Goal: Task Accomplishment & Management: Manage account settings

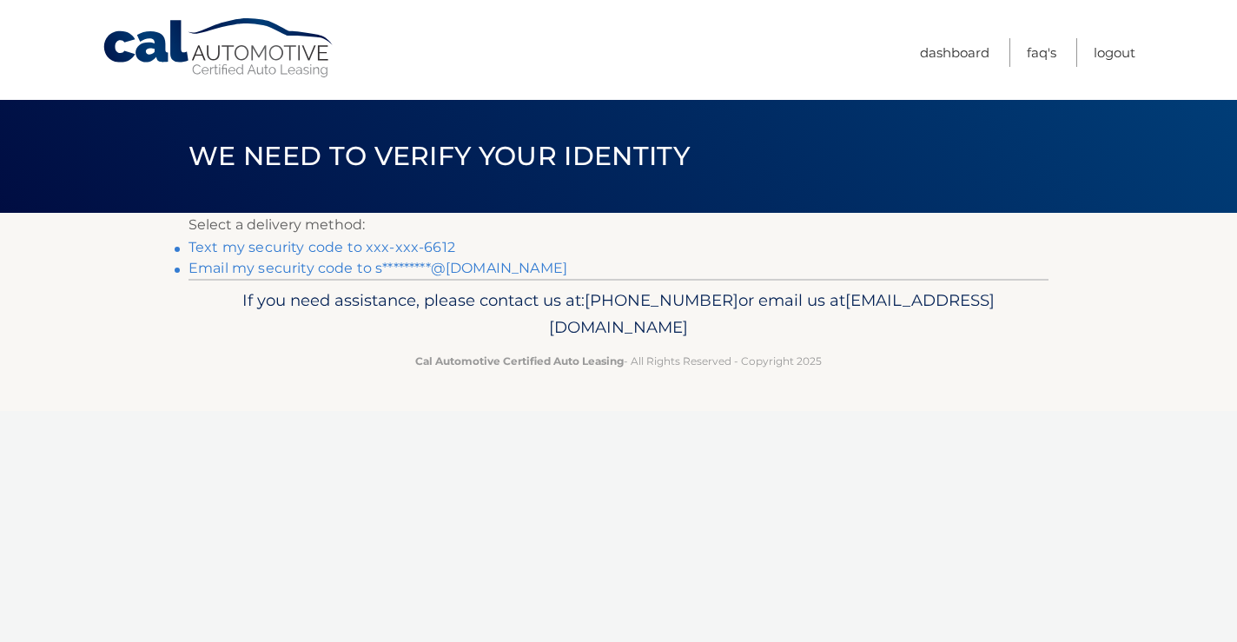
click at [358, 245] on link "Text my security code to xxx-xxx-6612" at bounding box center [322, 247] width 267 height 17
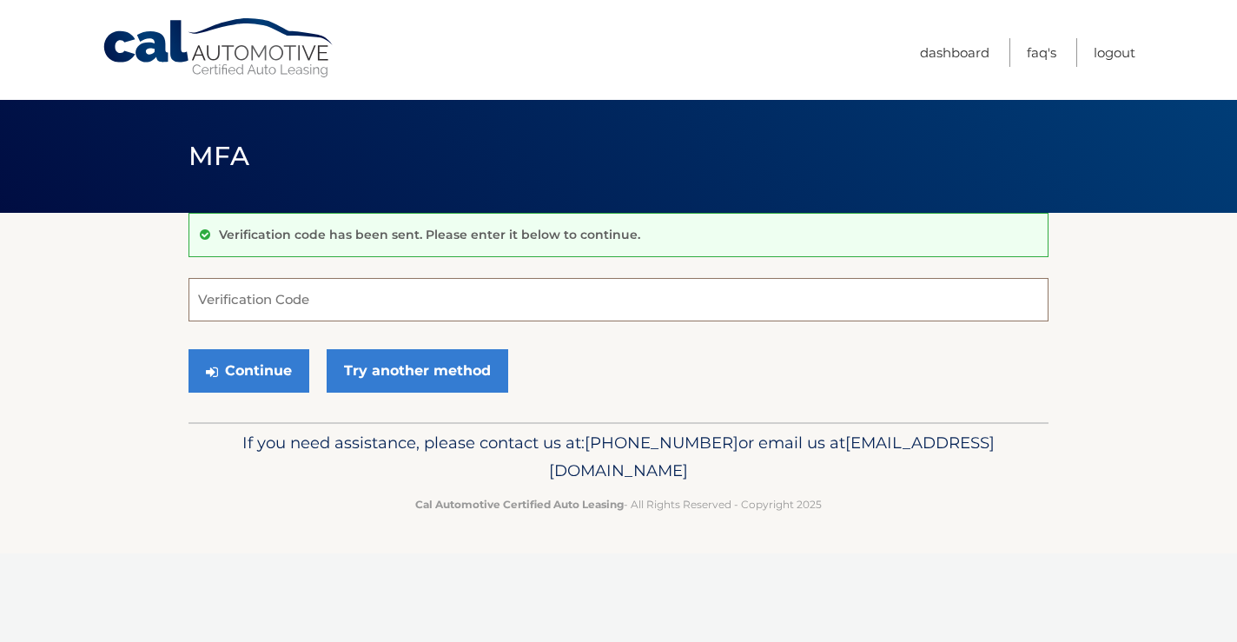
click at [211, 307] on input "Verification Code" at bounding box center [619, 299] width 860 height 43
type input "125358"
click at [232, 368] on button "Continue" at bounding box center [249, 370] width 121 height 43
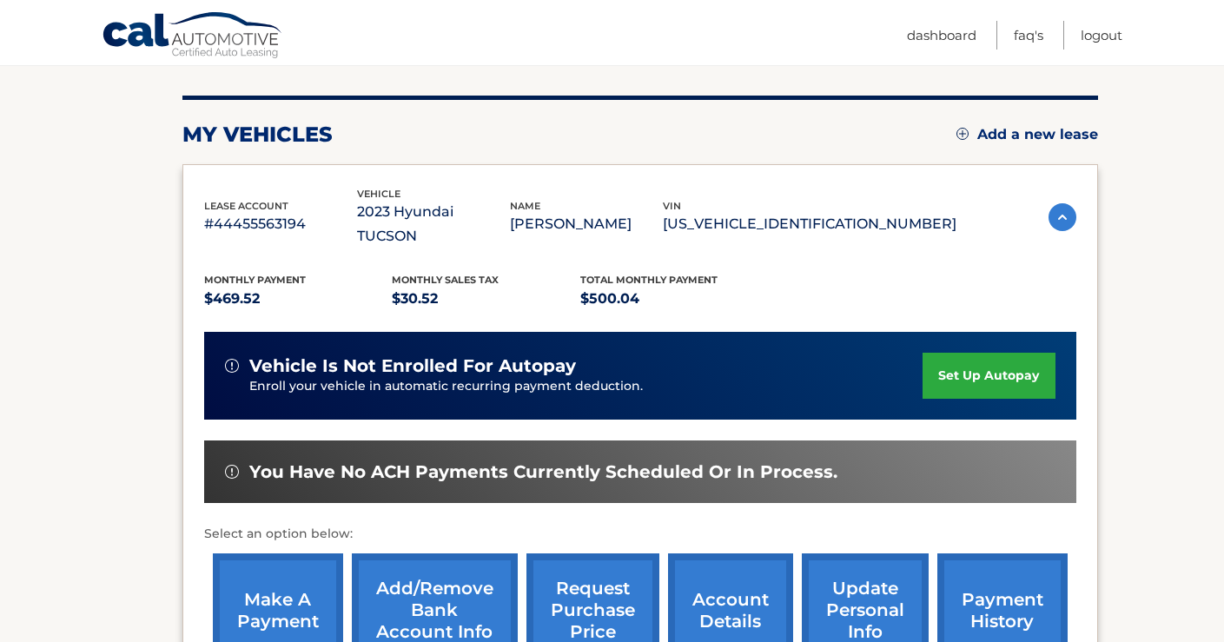
scroll to position [308, 0]
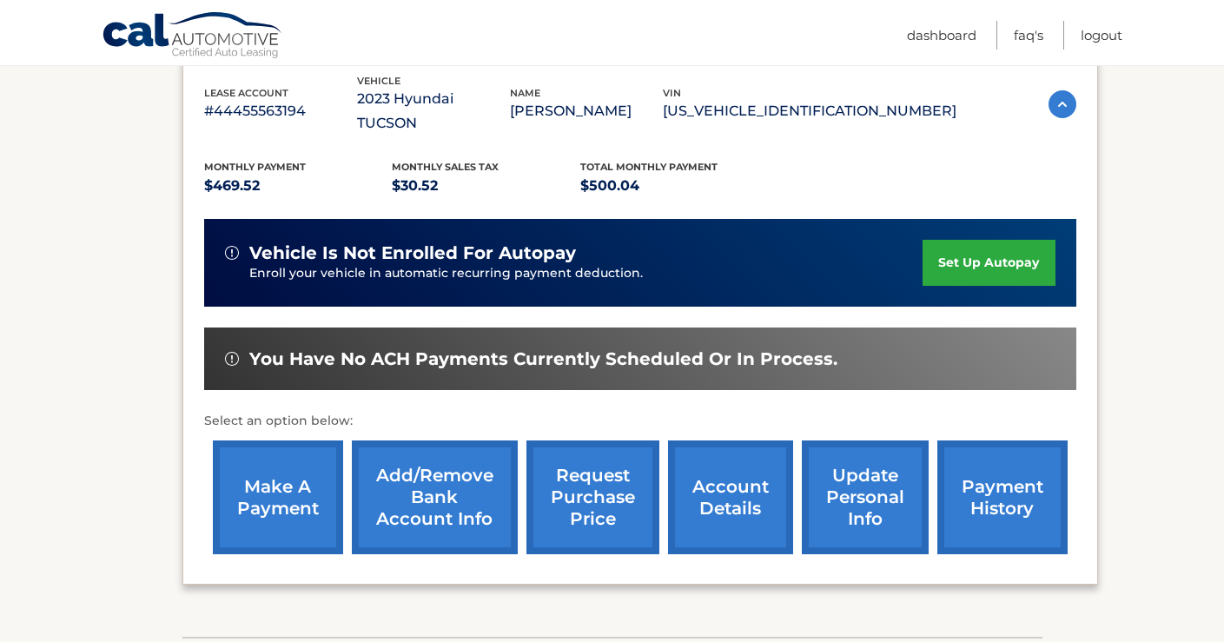
click at [290, 466] on link "make a payment" at bounding box center [278, 498] width 130 height 114
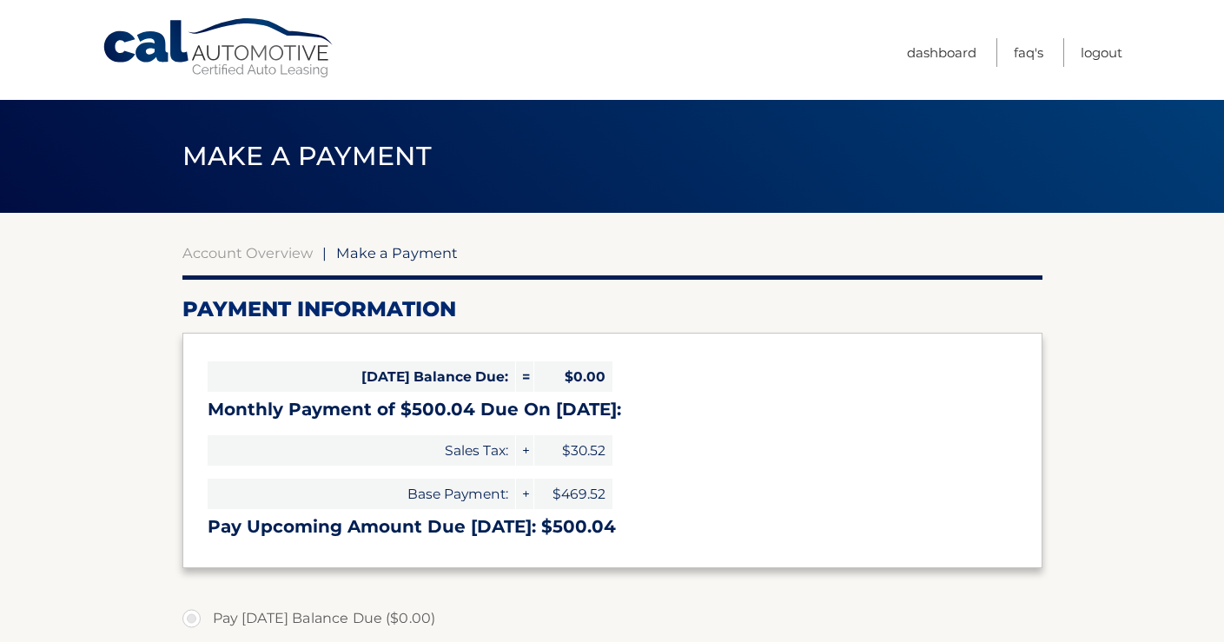
select select "ZTlkYjA0YmUtZWE3Zi00NGU3LWFlNGMtNzIwNmU1NTFhNTU5"
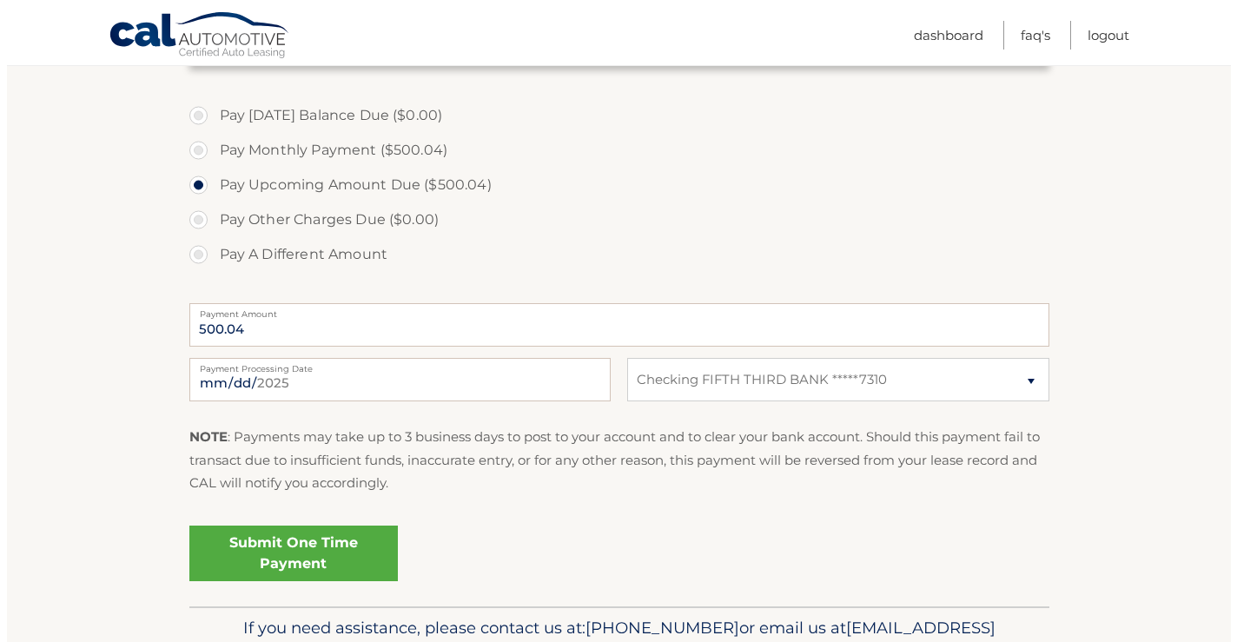
scroll to position [566, 0]
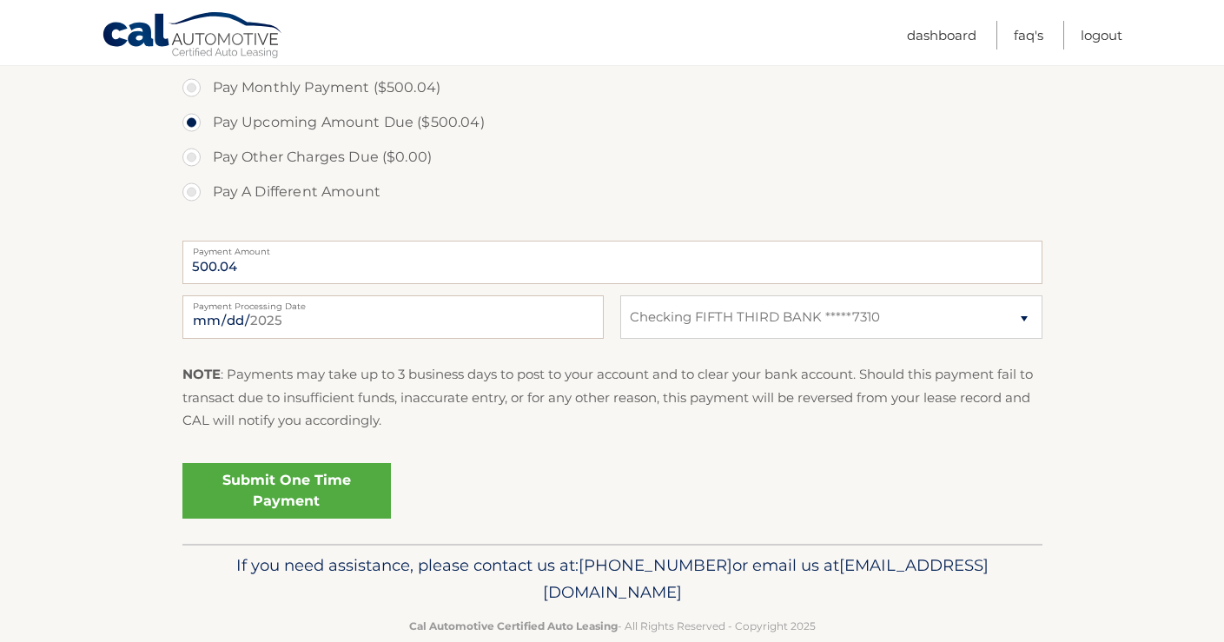
click at [315, 487] on link "Submit One Time Payment" at bounding box center [286, 491] width 209 height 56
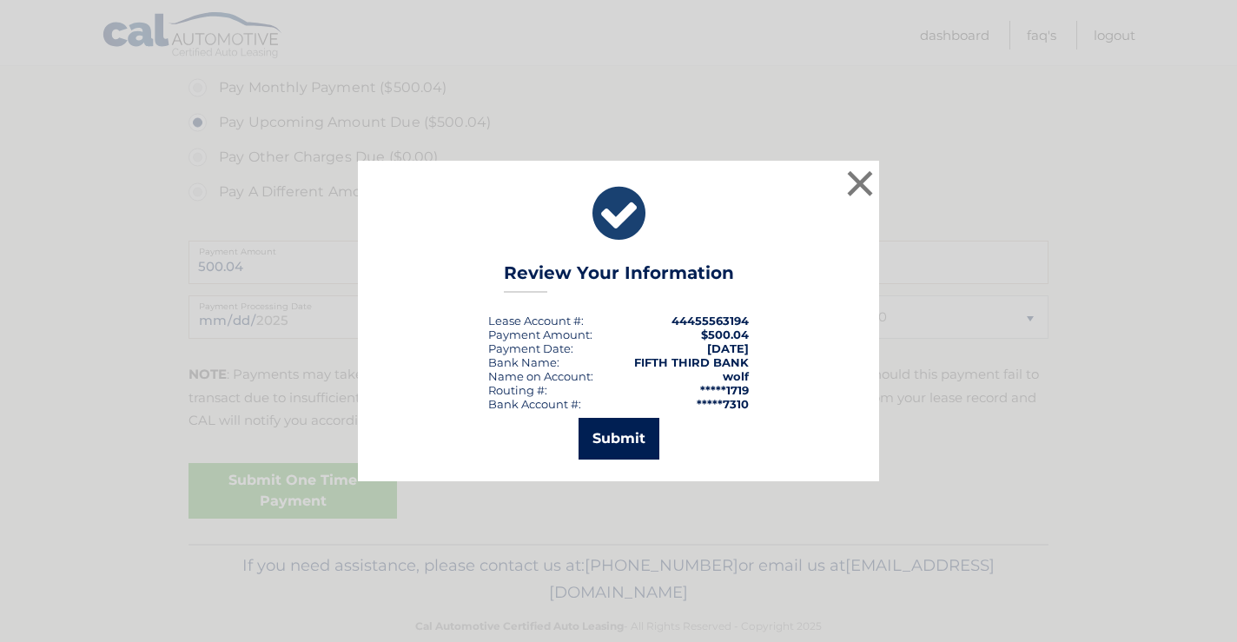
click at [635, 436] on button "Submit" at bounding box center [619, 439] width 81 height 42
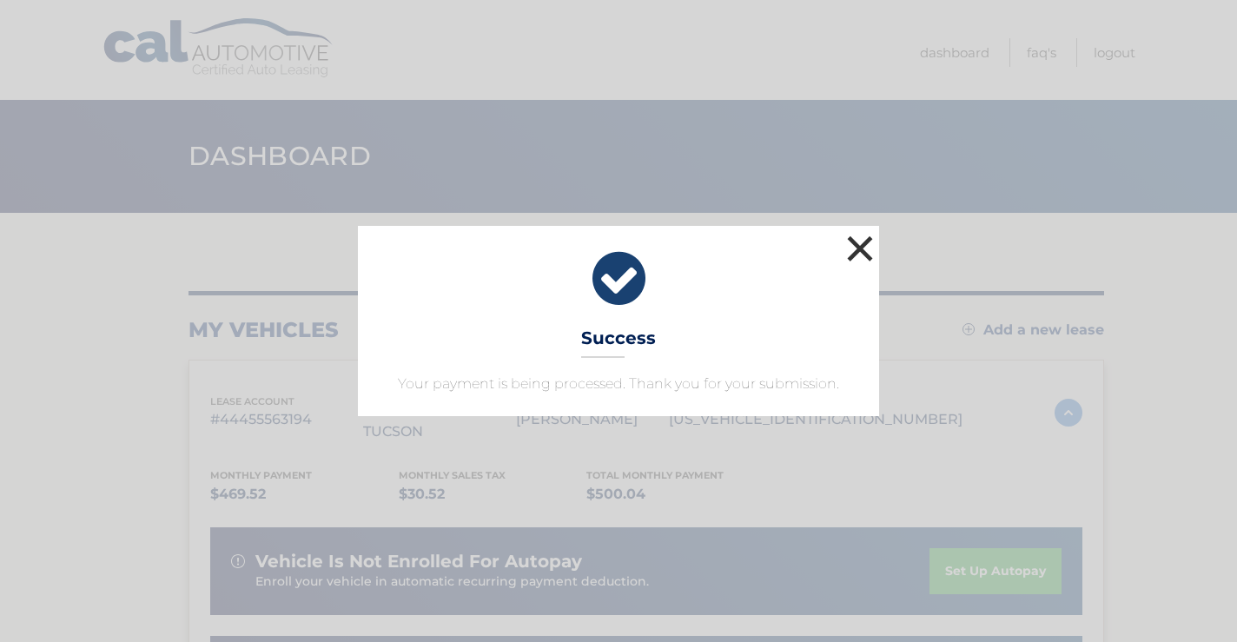
click at [861, 248] on button "×" at bounding box center [860, 248] width 35 height 35
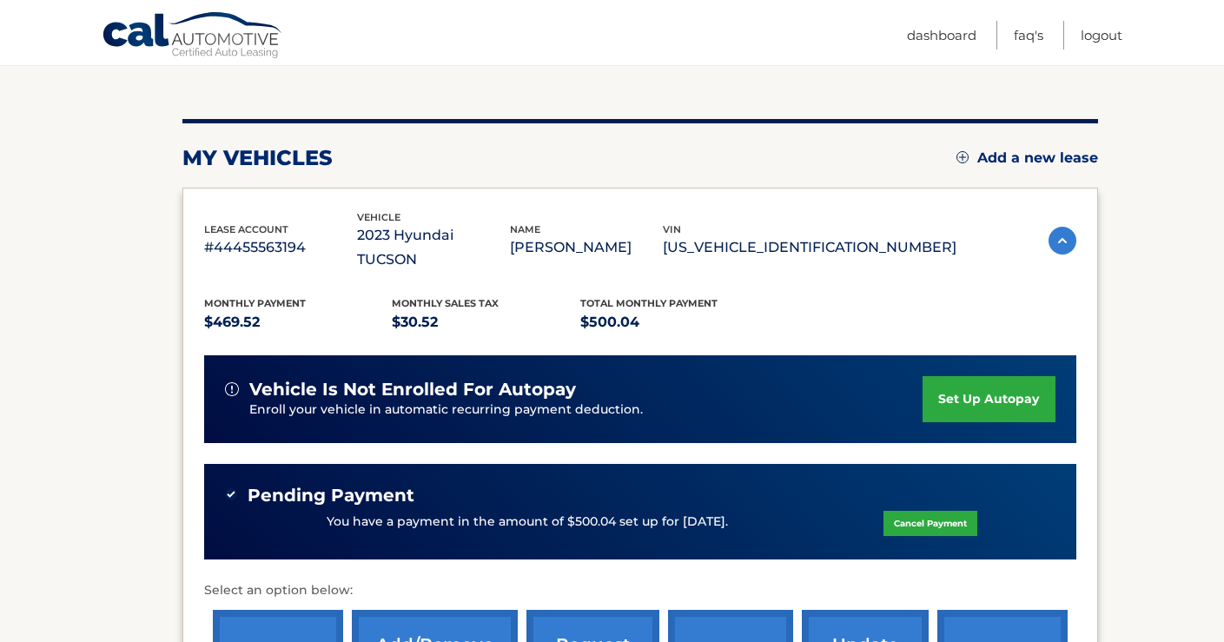
scroll to position [298, 0]
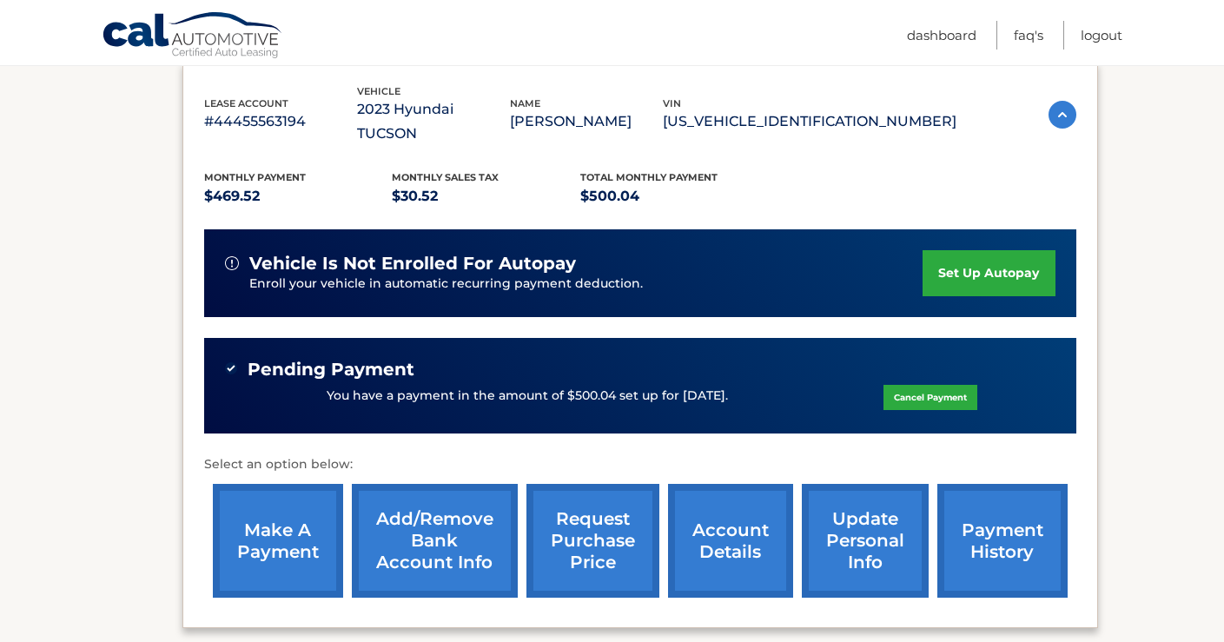
click at [696, 517] on link "account details" at bounding box center [730, 541] width 125 height 114
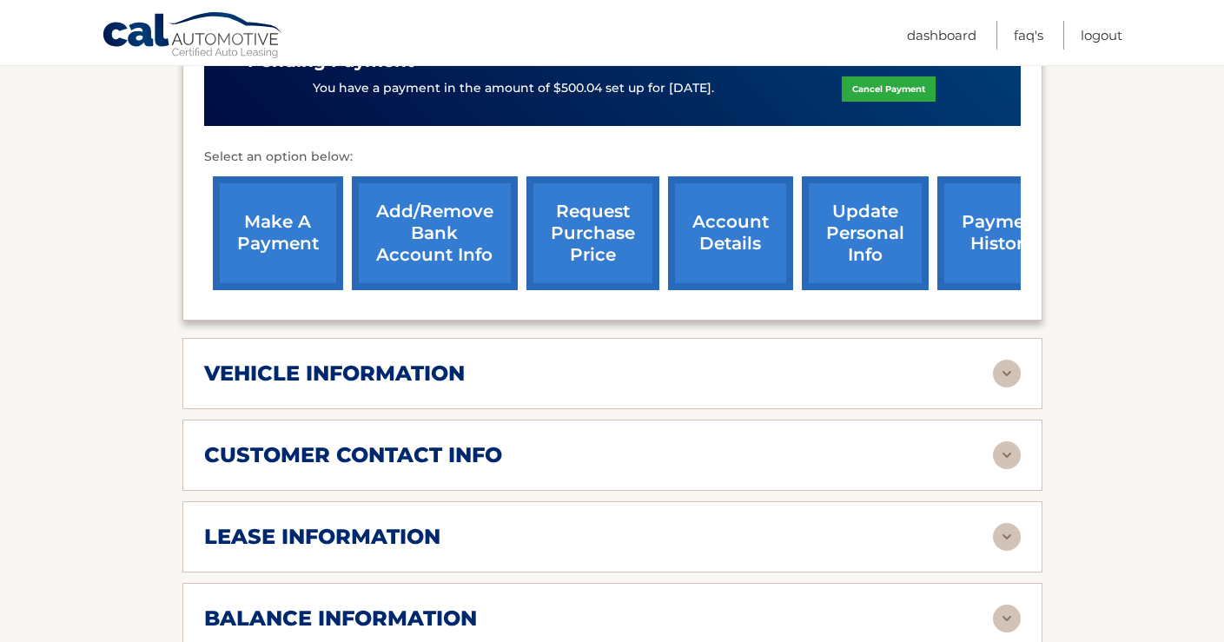
scroll to position [657, 0]
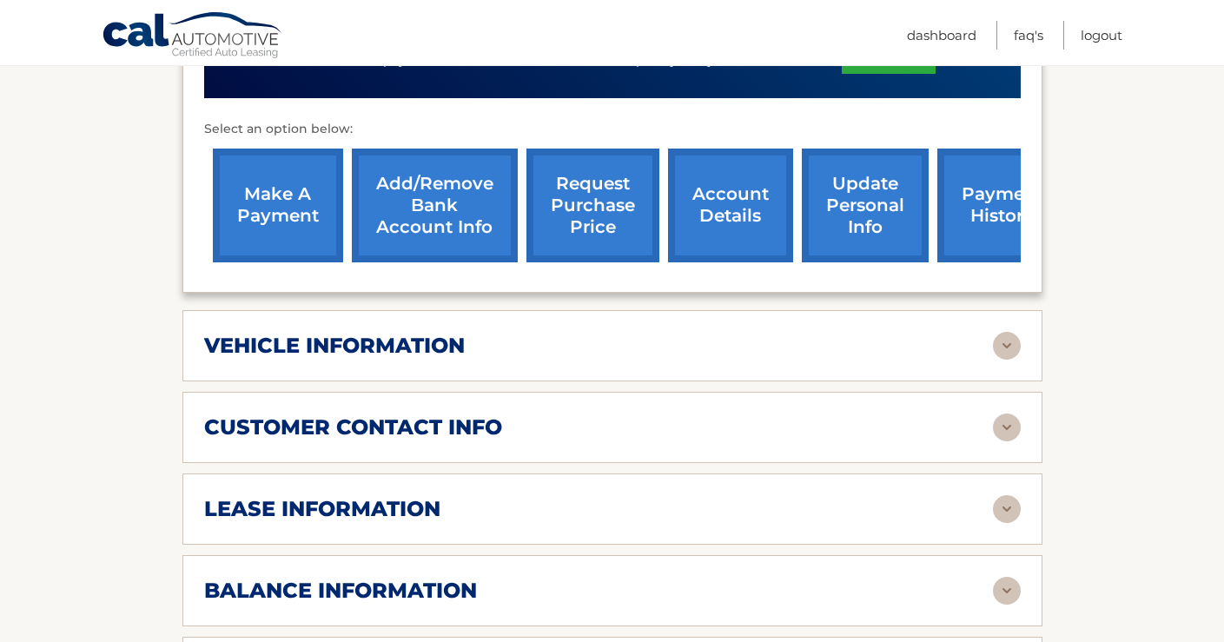
click at [1008, 332] on img at bounding box center [1007, 346] width 28 height 28
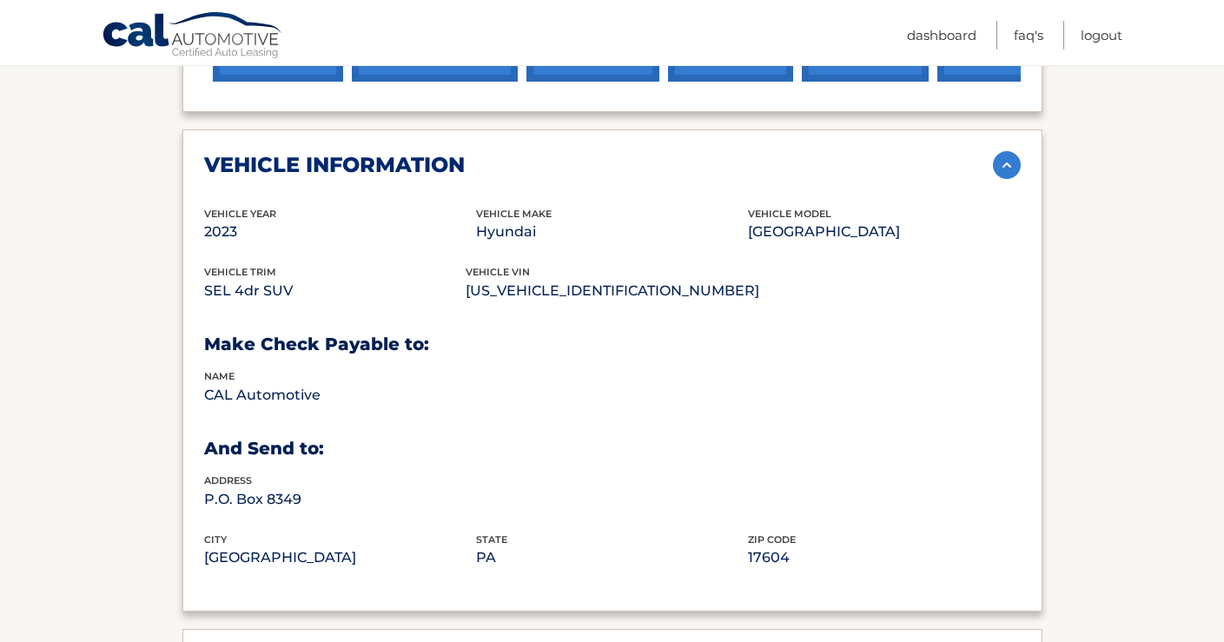
scroll to position [934, 0]
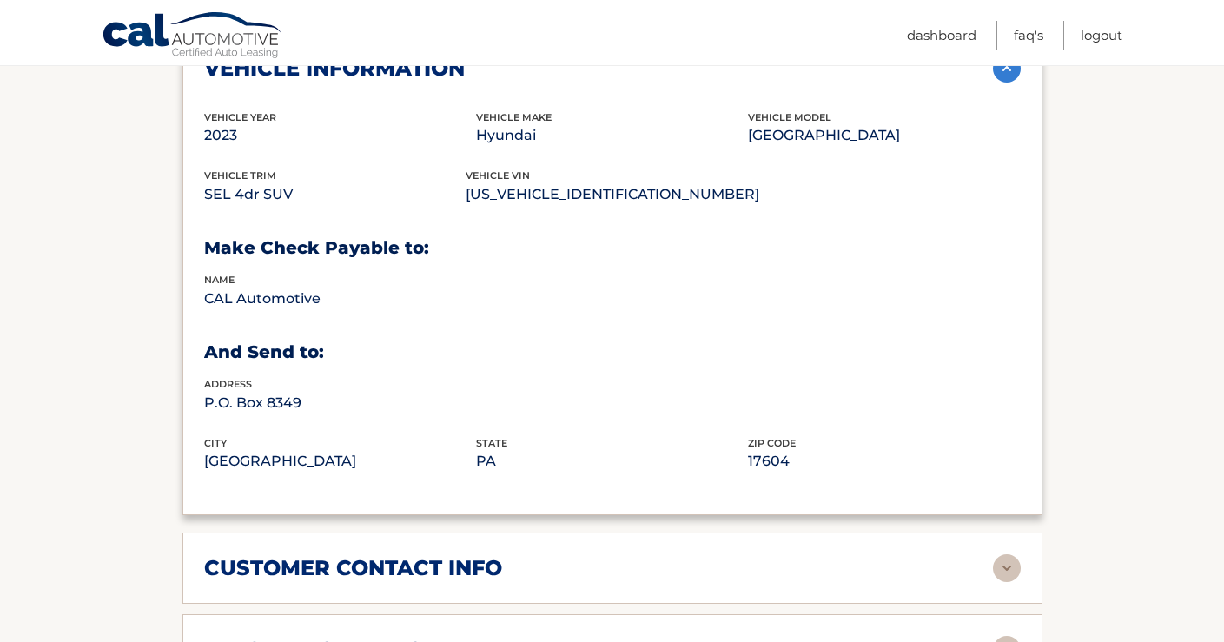
click at [1003, 554] on img at bounding box center [1007, 568] width 28 height 28
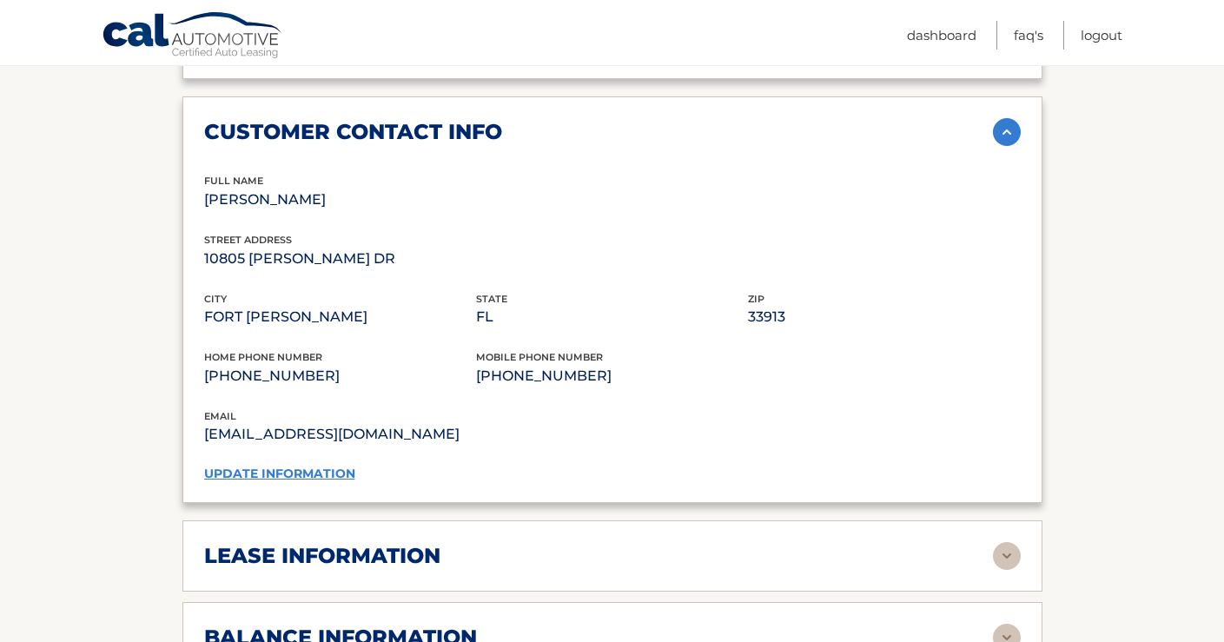
scroll to position [1562, 0]
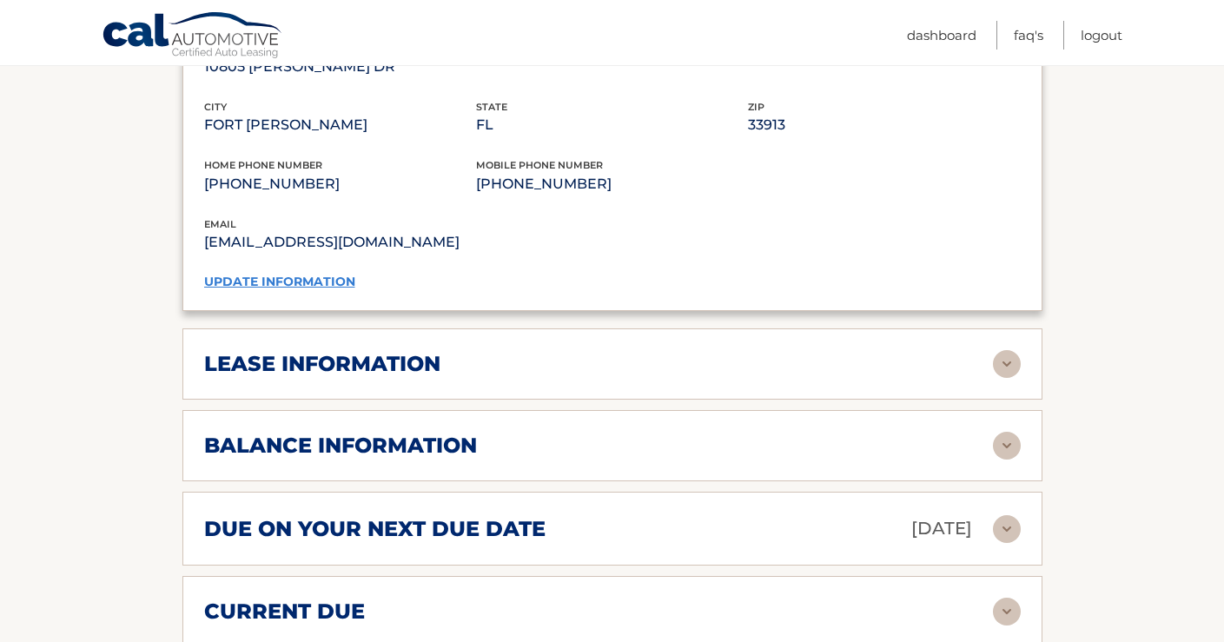
click at [1006, 350] on img at bounding box center [1007, 364] width 28 height 28
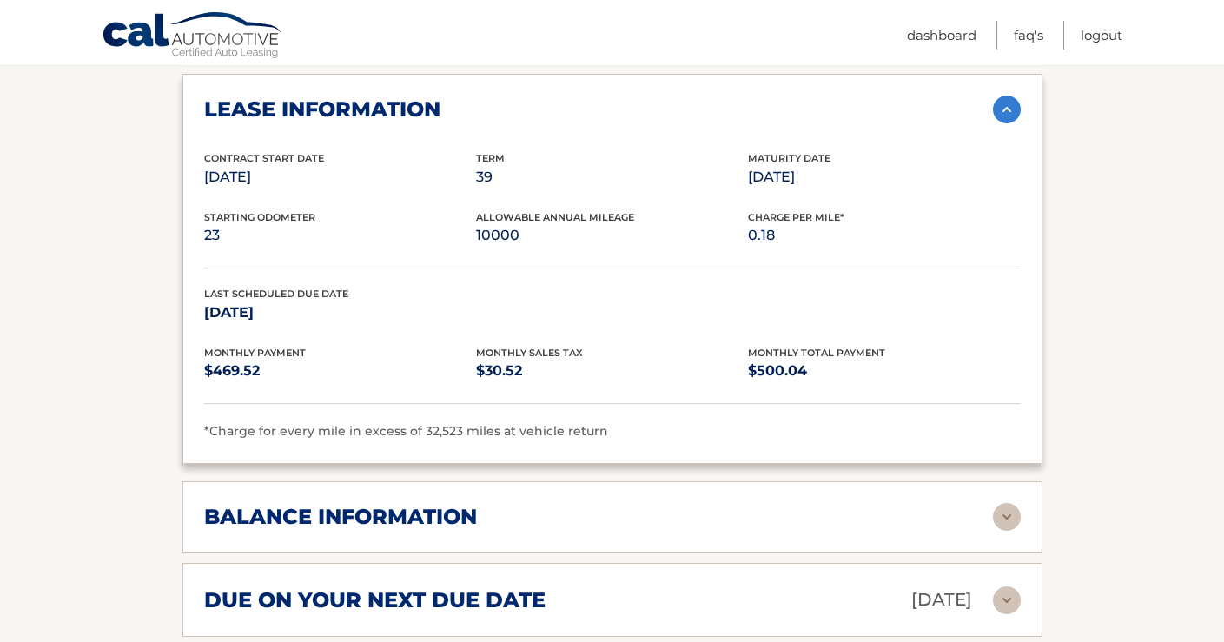
scroll to position [1856, 0]
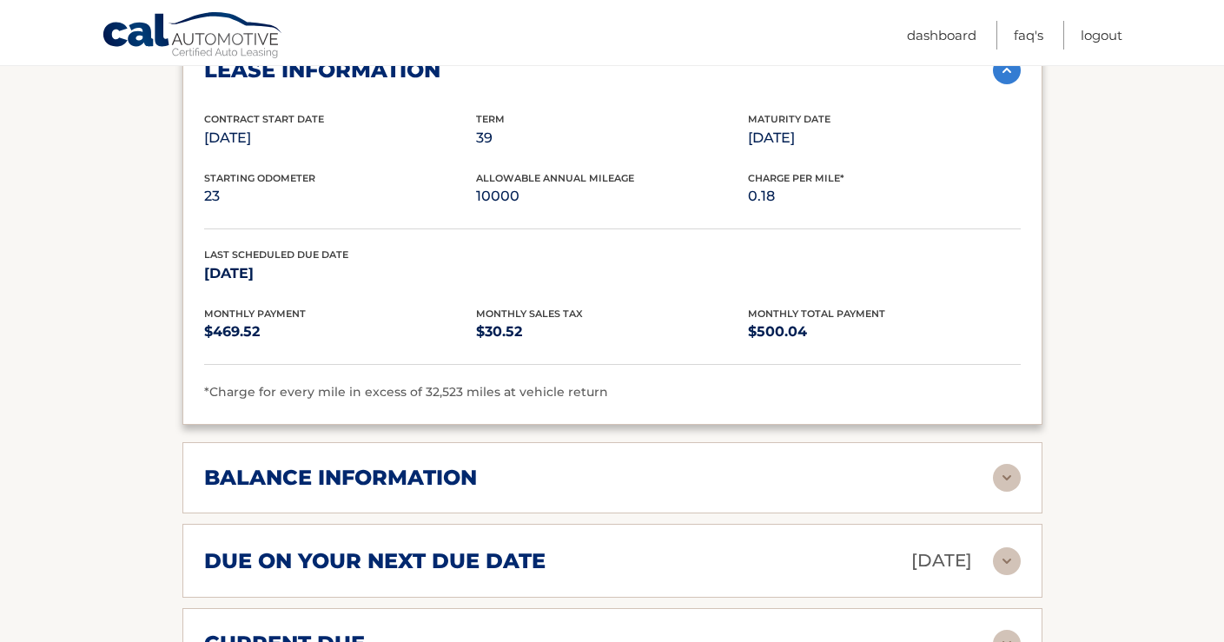
click at [1010, 464] on img at bounding box center [1007, 478] width 28 height 28
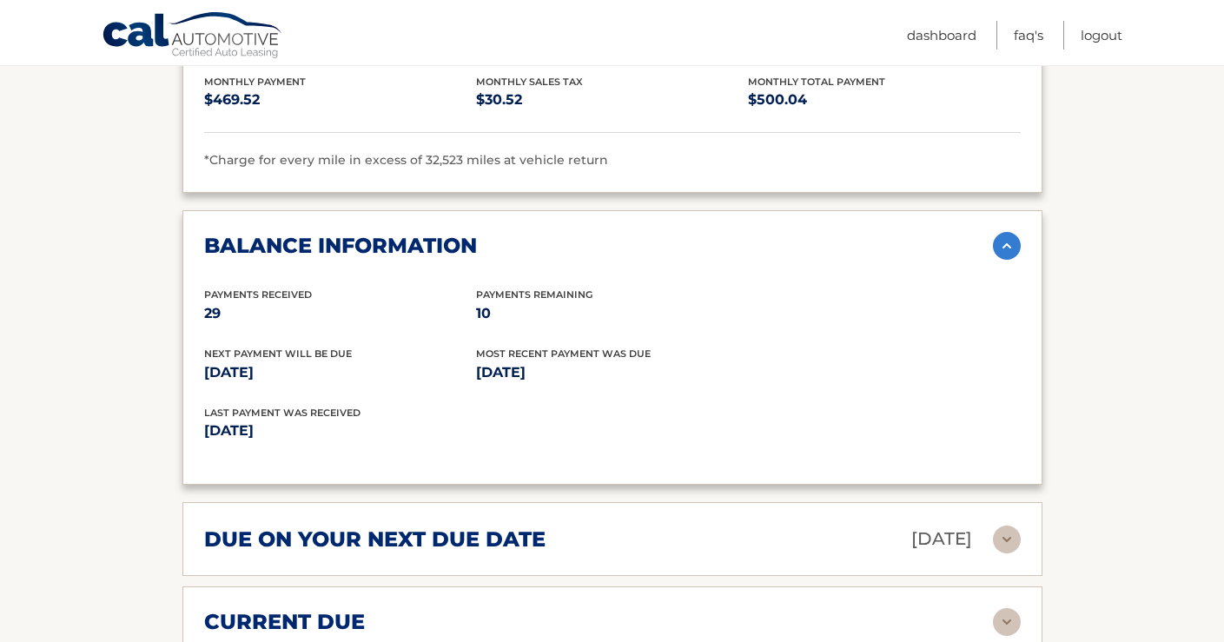
scroll to position [2091, 0]
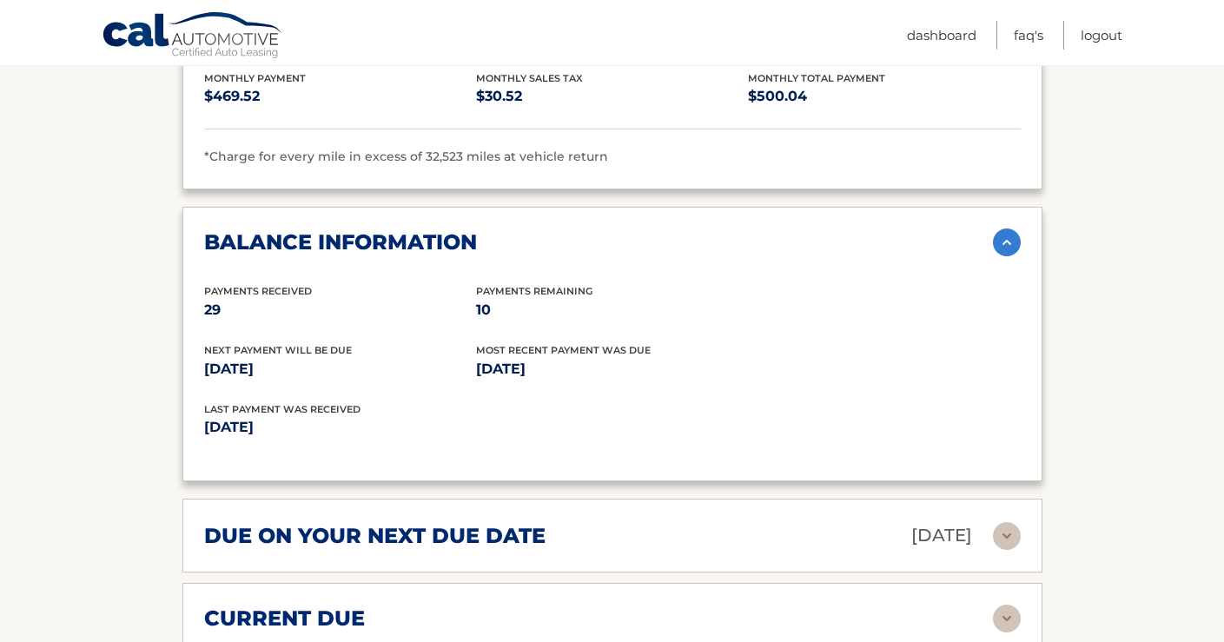
click at [1005, 522] on img at bounding box center [1007, 536] width 28 height 28
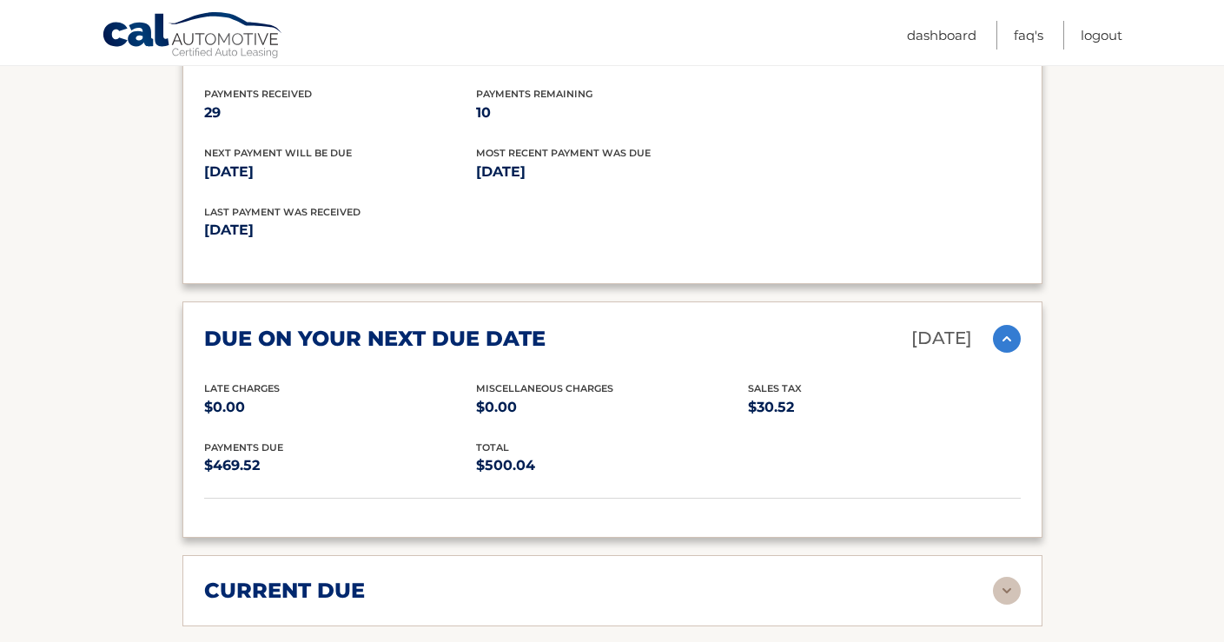
scroll to position [2439, 0]
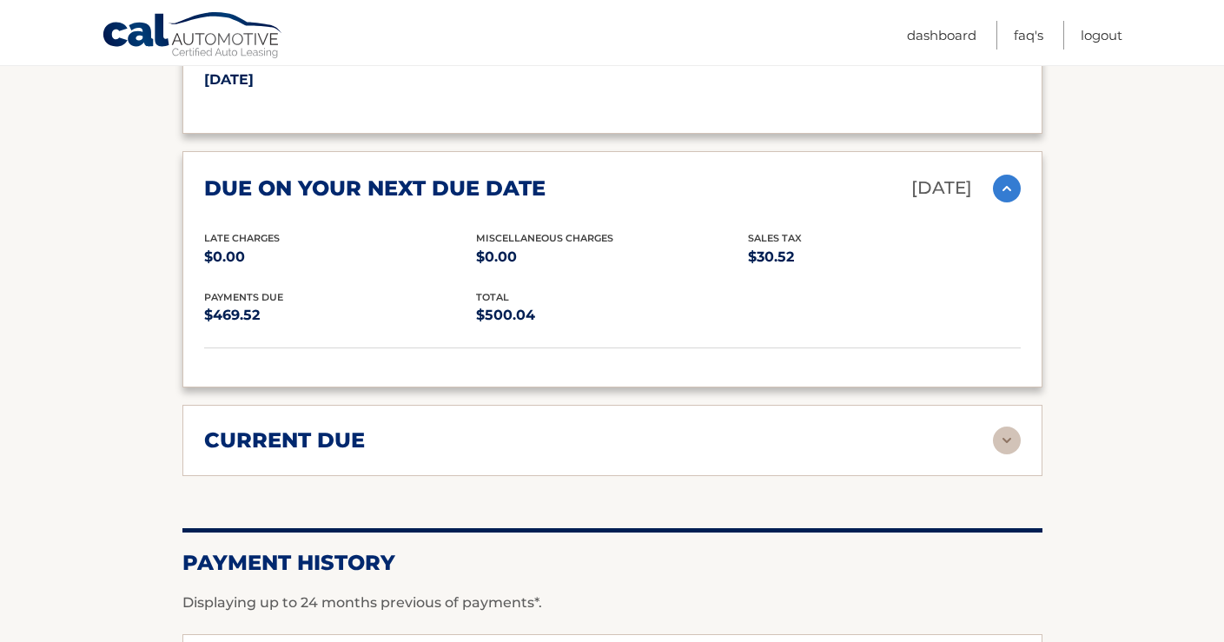
click at [1008, 427] on img at bounding box center [1007, 441] width 28 height 28
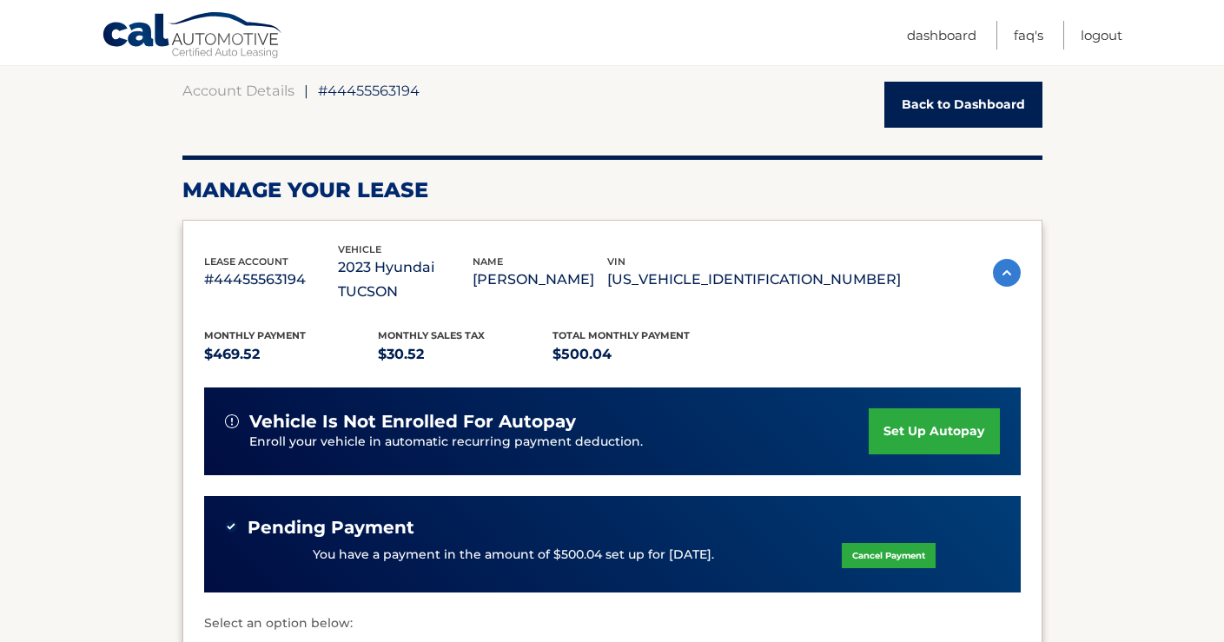
scroll to position [322, 0]
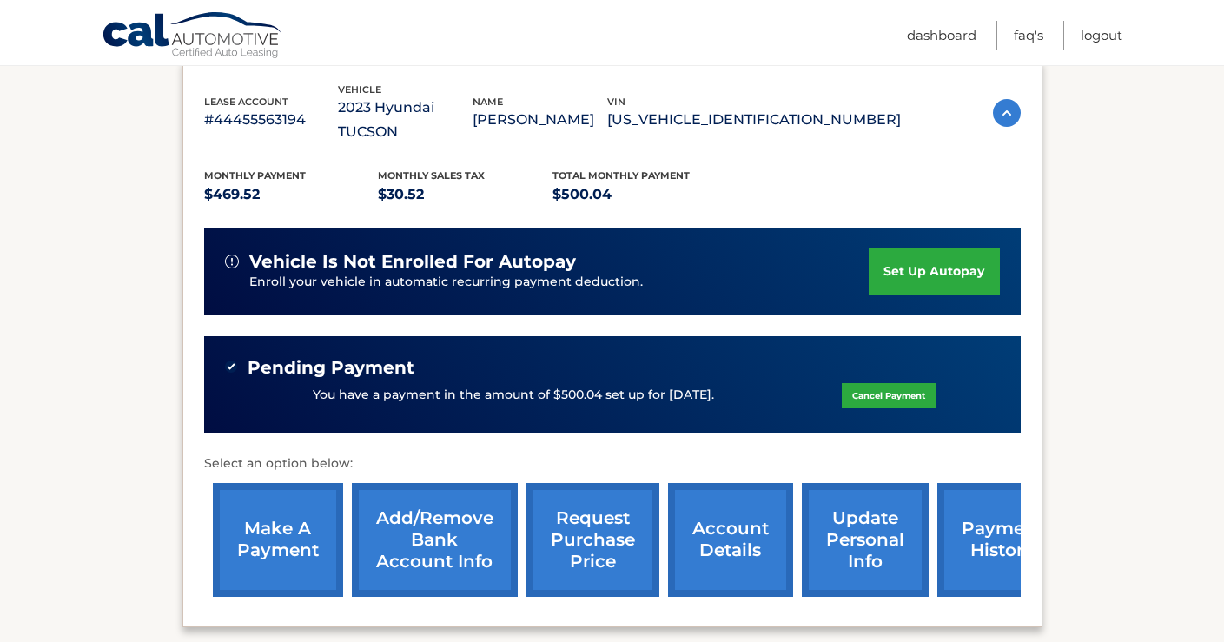
click at [972, 510] on link "payment history" at bounding box center [1002, 540] width 130 height 114
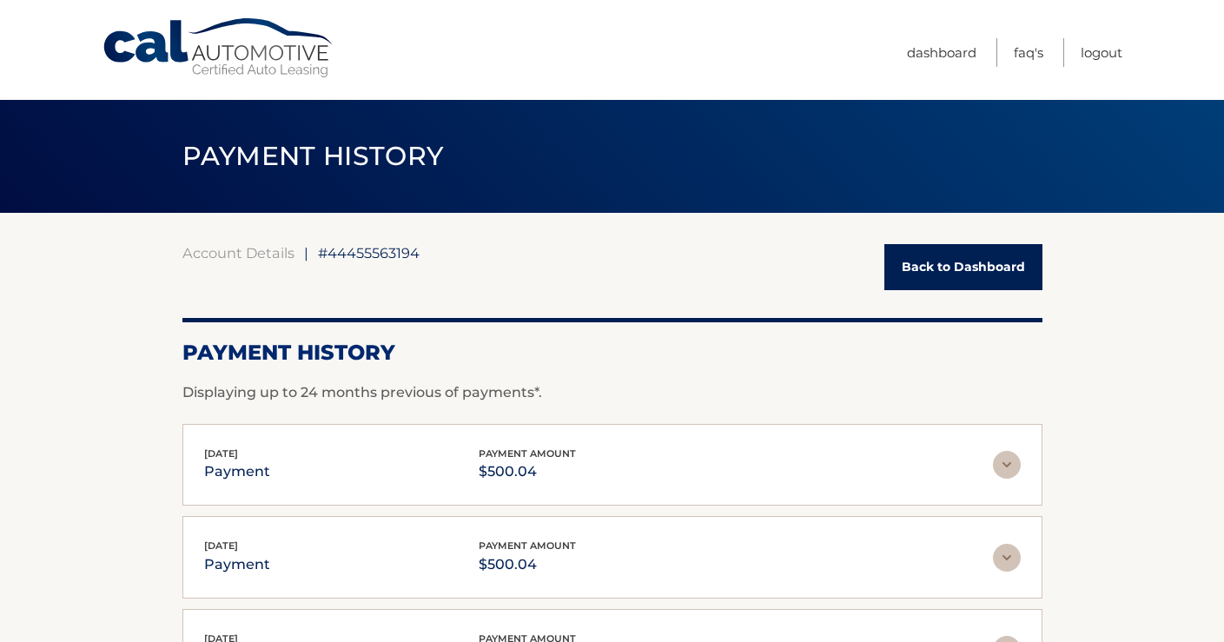
click at [991, 261] on link "Back to Dashboard" at bounding box center [963, 267] width 158 height 46
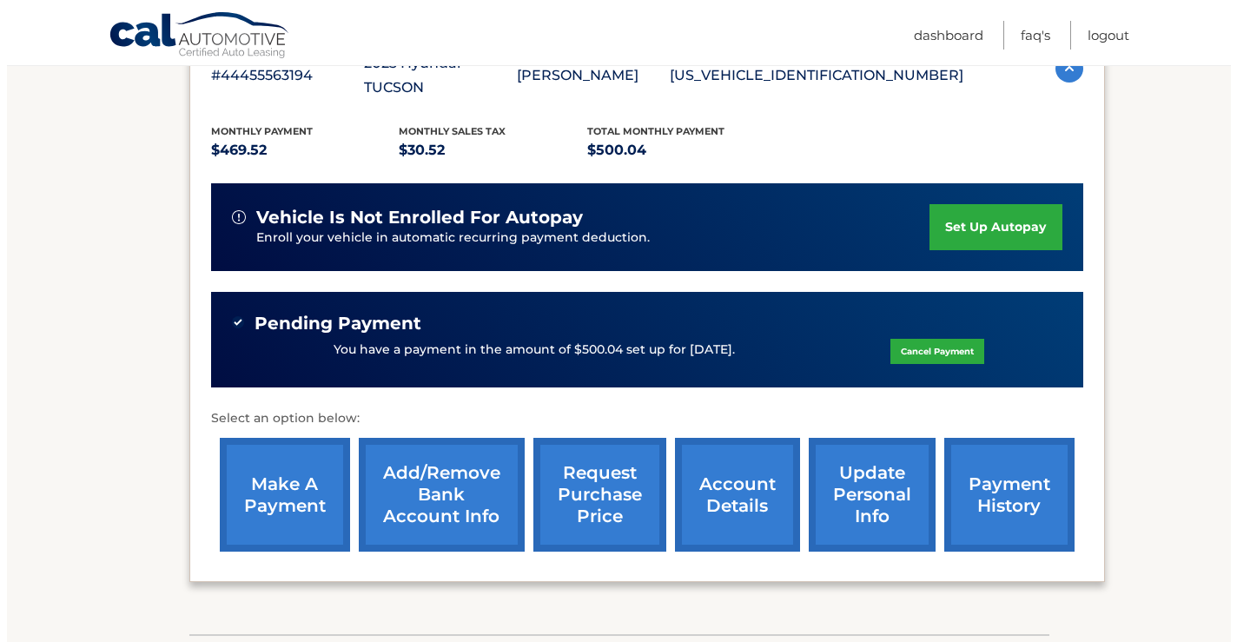
scroll to position [439, 0]
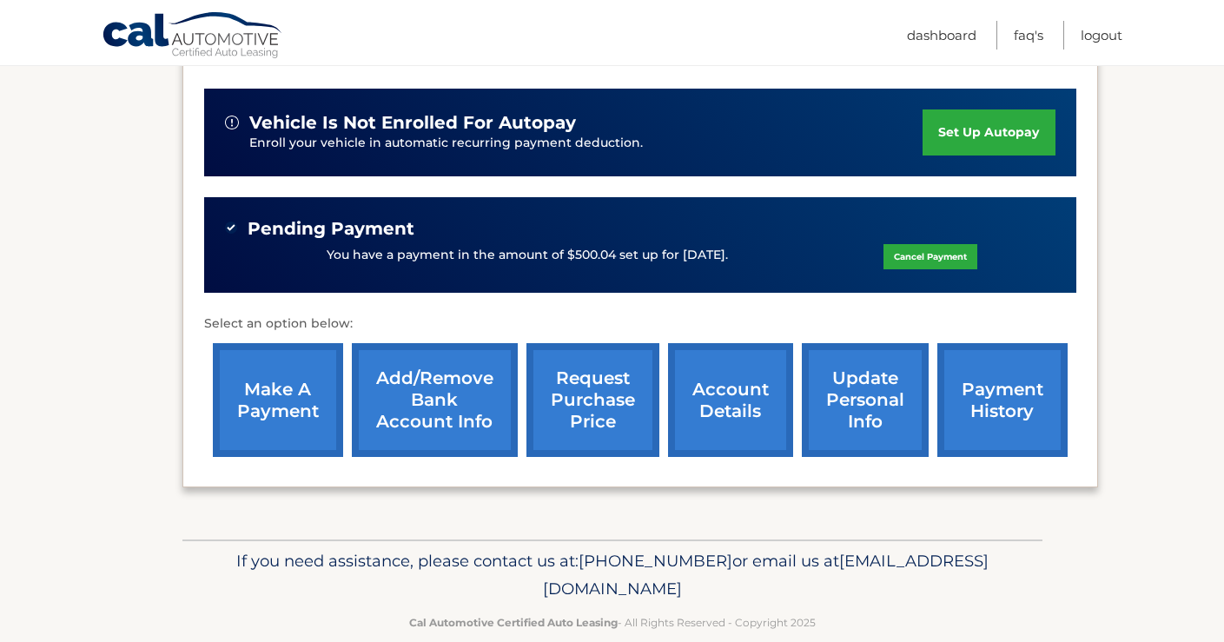
click at [594, 381] on link "request purchase price" at bounding box center [593, 400] width 133 height 114
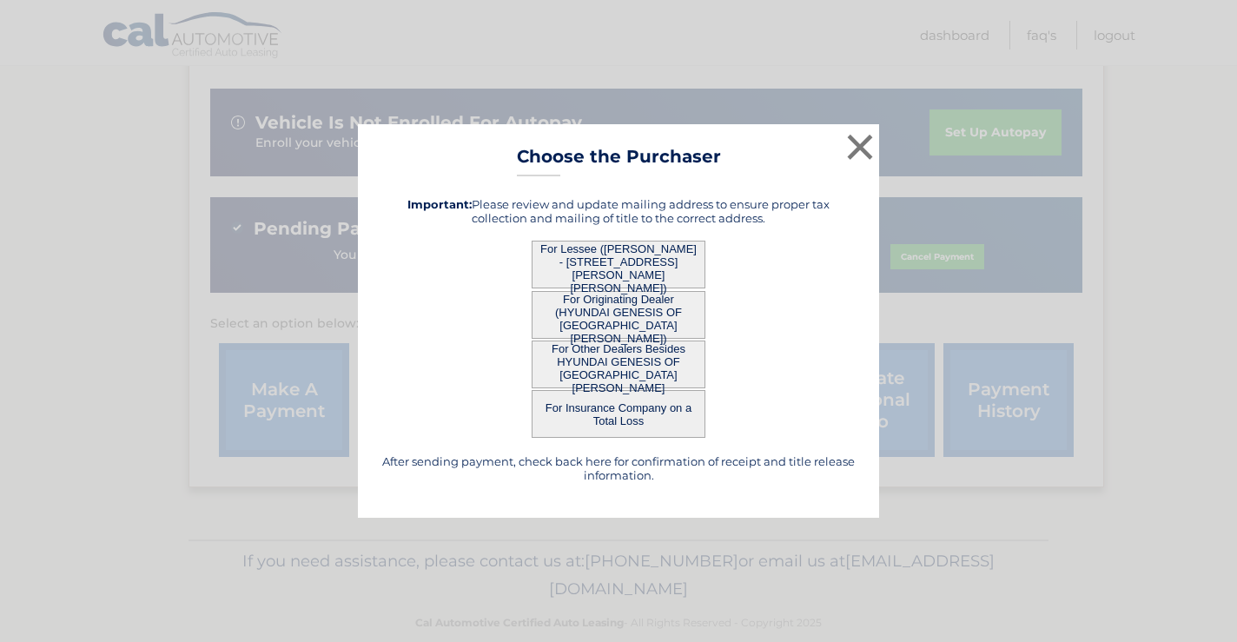
click at [609, 264] on button "For Lessee ([PERSON_NAME] - [STREET_ADDRESS][PERSON_NAME][PERSON_NAME])" at bounding box center [619, 265] width 174 height 48
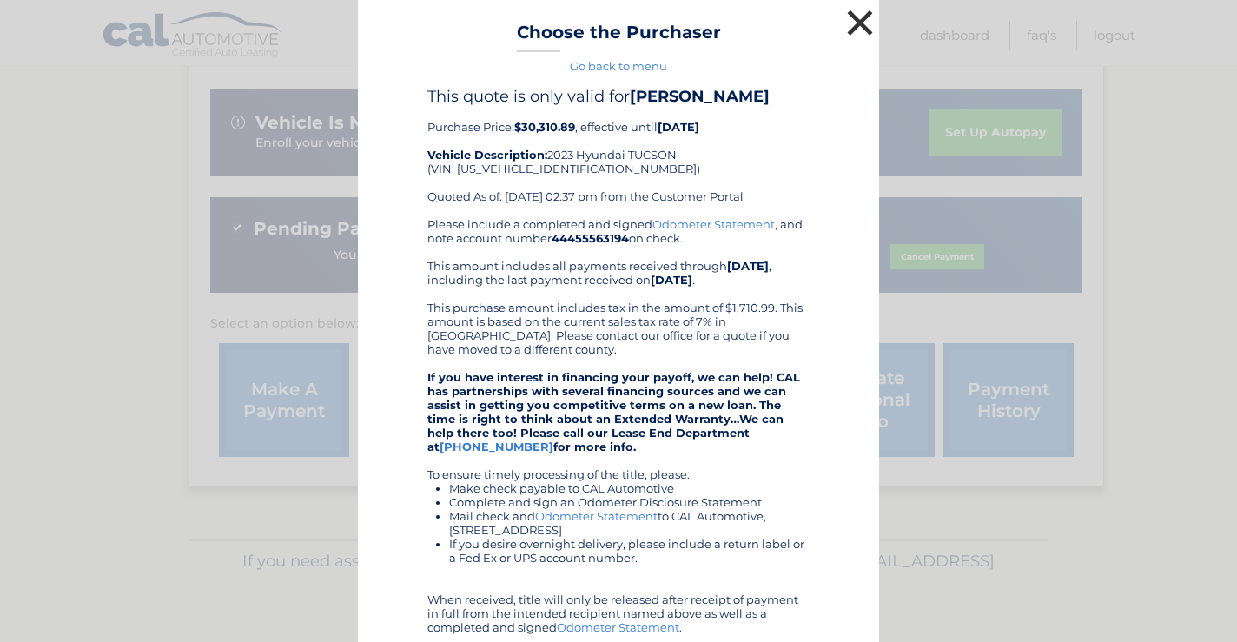
click at [851, 20] on button "×" at bounding box center [860, 22] width 35 height 35
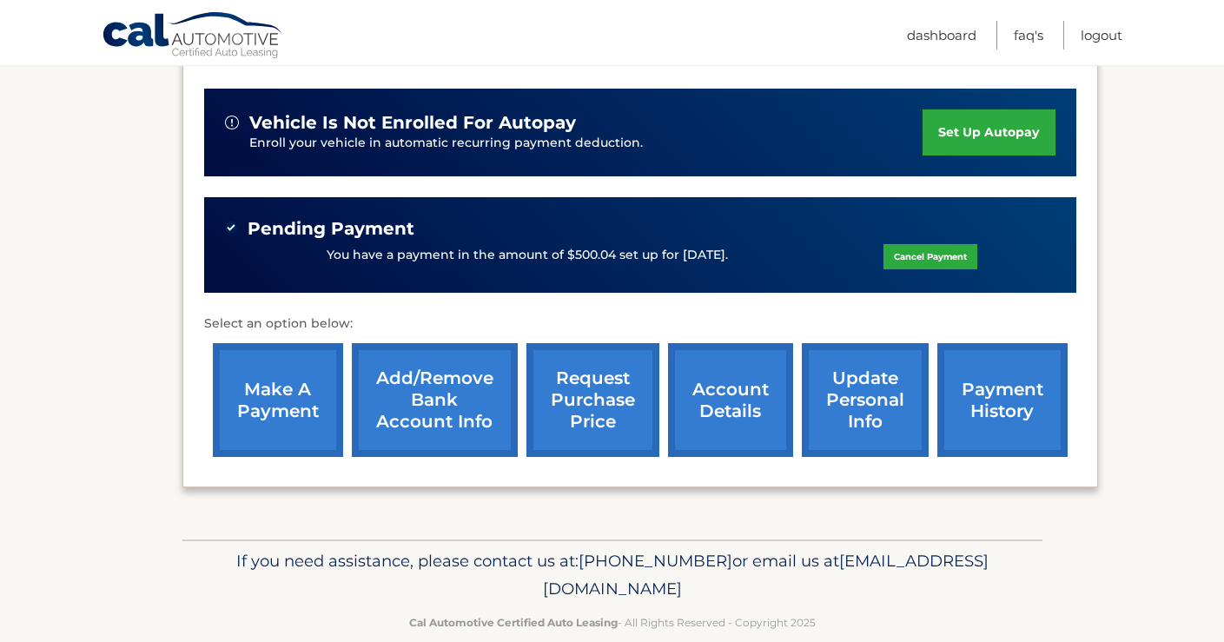
click at [576, 390] on link "request purchase price" at bounding box center [593, 400] width 133 height 114
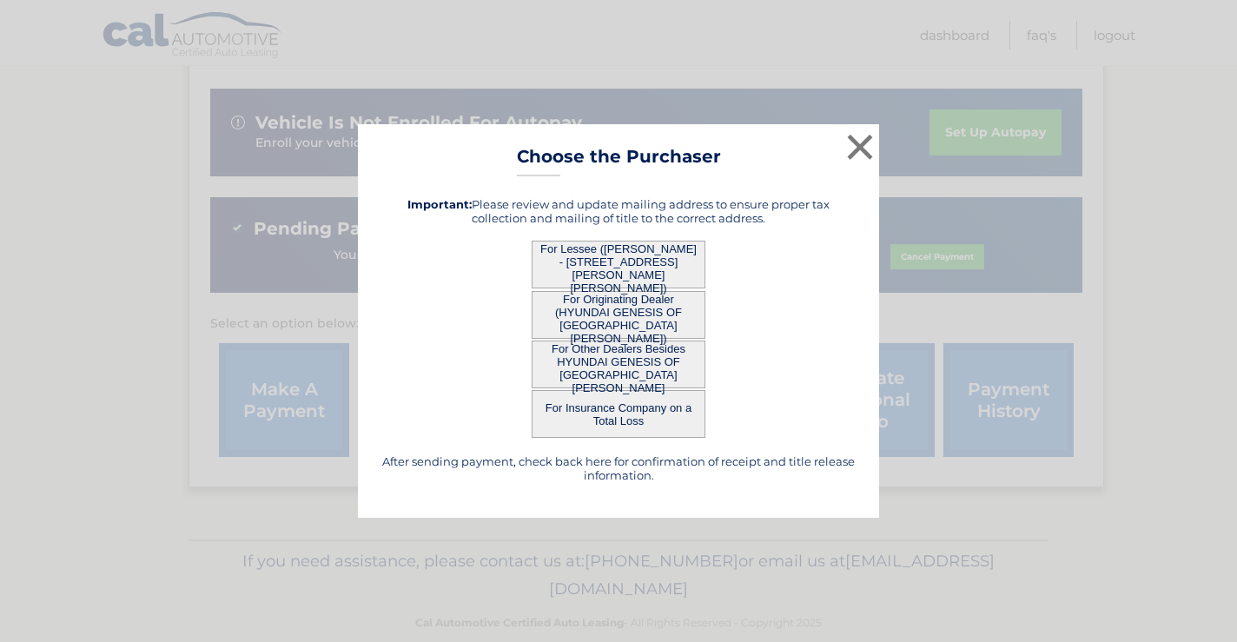
click at [606, 363] on button "For Other Dealers Besides HYUNDAI GENESIS OF [GEOGRAPHIC_DATA][PERSON_NAME]" at bounding box center [619, 365] width 174 height 48
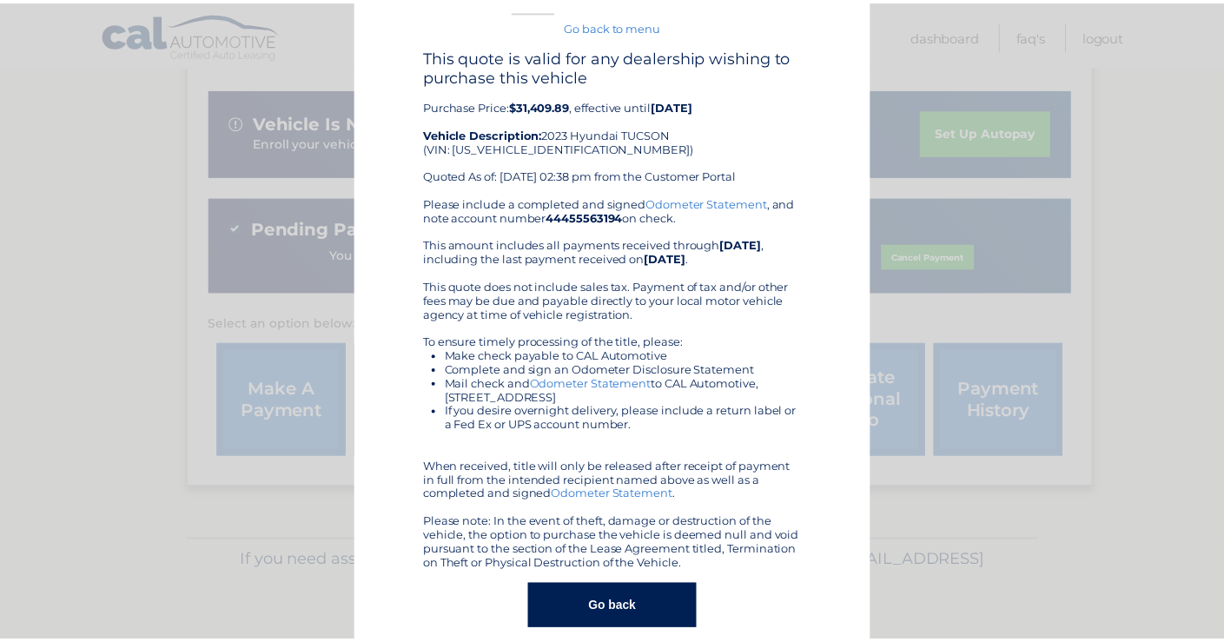
scroll to position [17, 0]
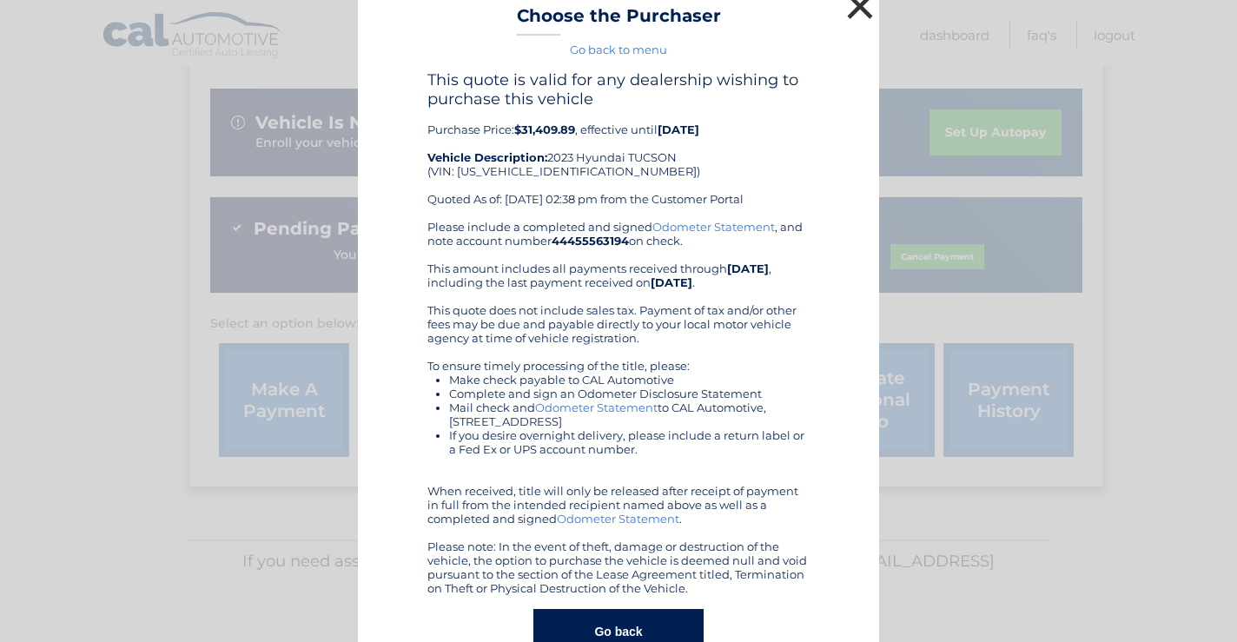
click at [853, 9] on button "×" at bounding box center [860, 6] width 35 height 35
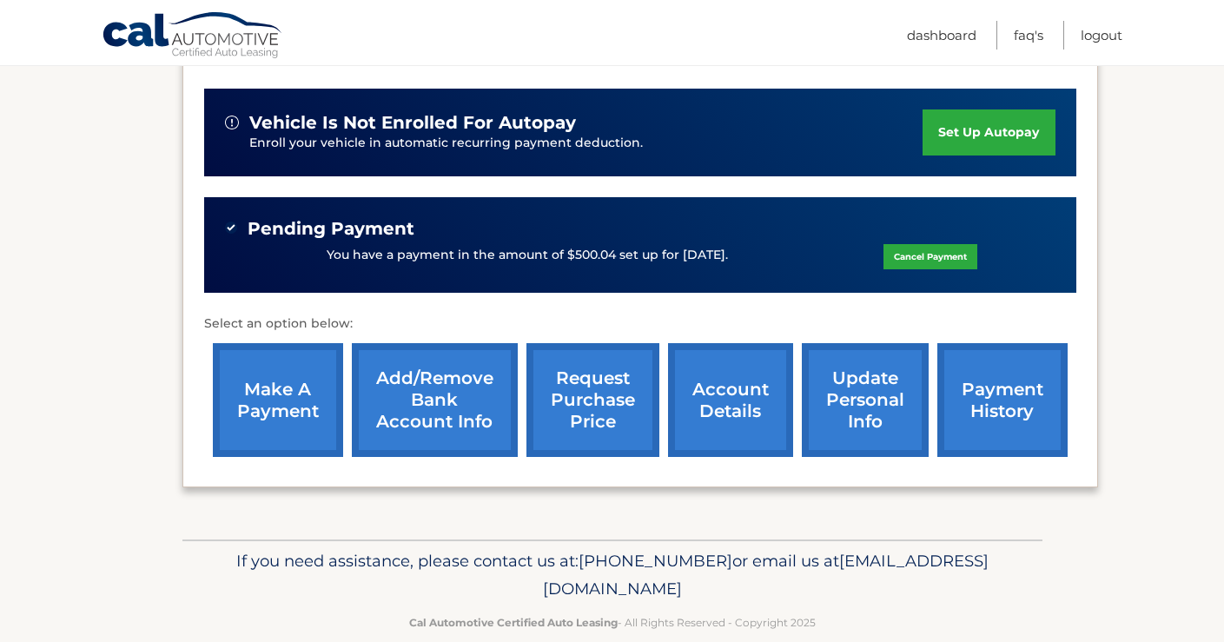
click at [621, 378] on link "request purchase price" at bounding box center [593, 400] width 133 height 114
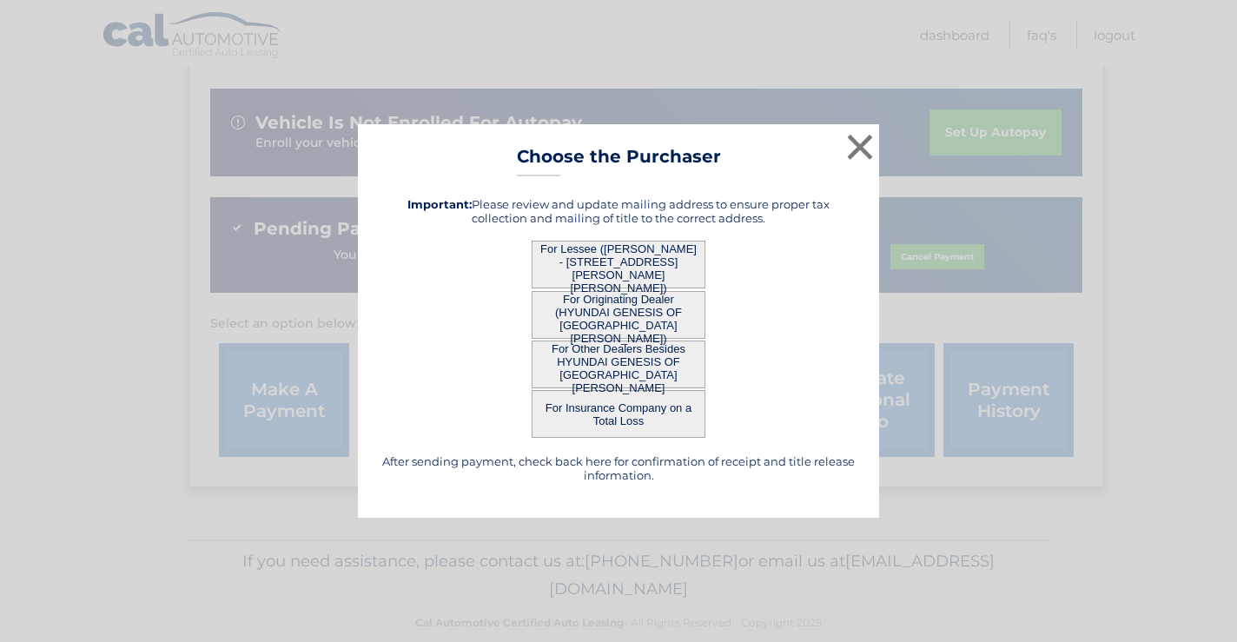
click at [614, 314] on button "For Originating Dealer (HYUNDAI GENESIS OF [GEOGRAPHIC_DATA][PERSON_NAME])" at bounding box center [619, 315] width 174 height 48
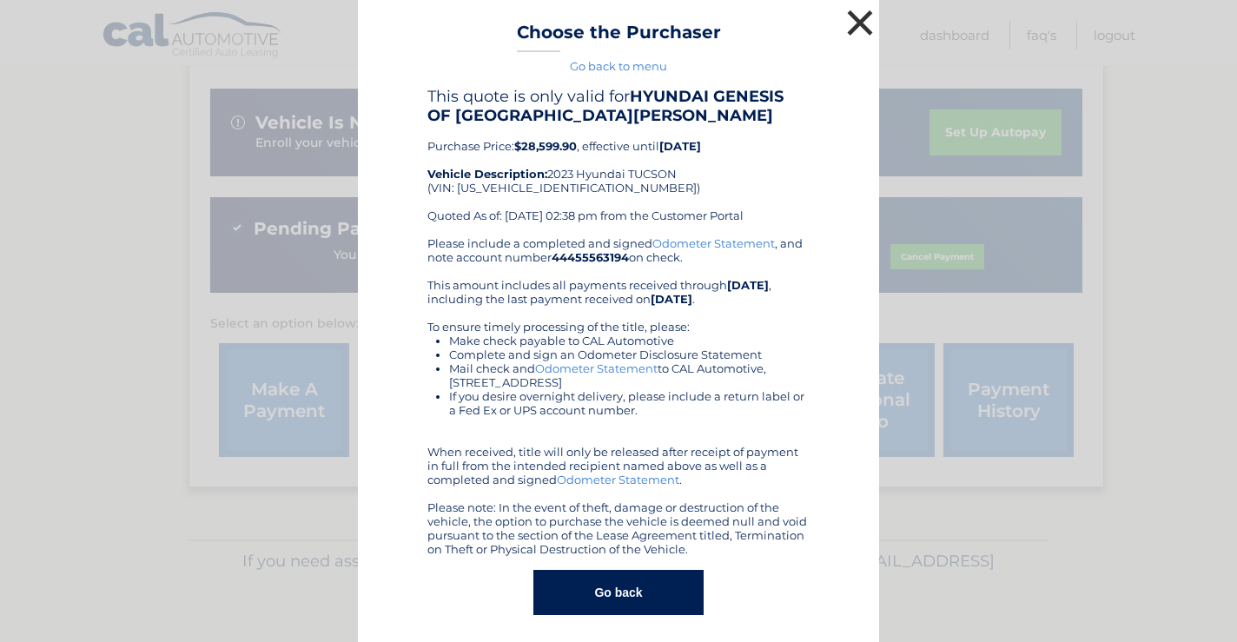
click at [847, 23] on button "×" at bounding box center [860, 22] width 35 height 35
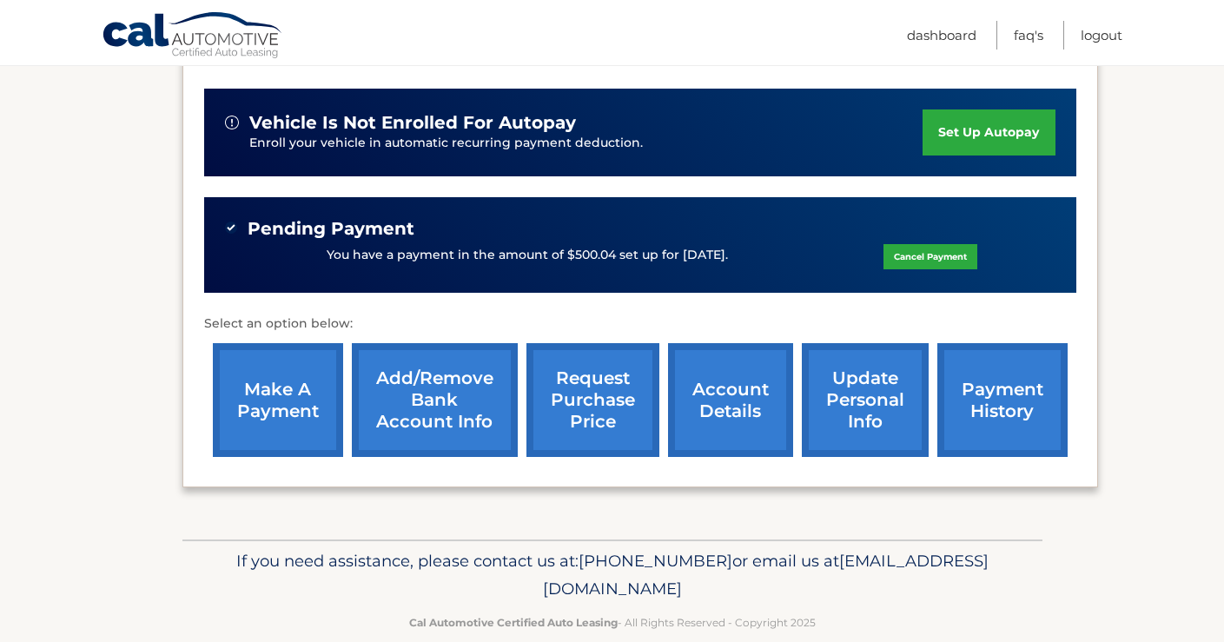
click at [601, 371] on link "request purchase price" at bounding box center [593, 400] width 133 height 114
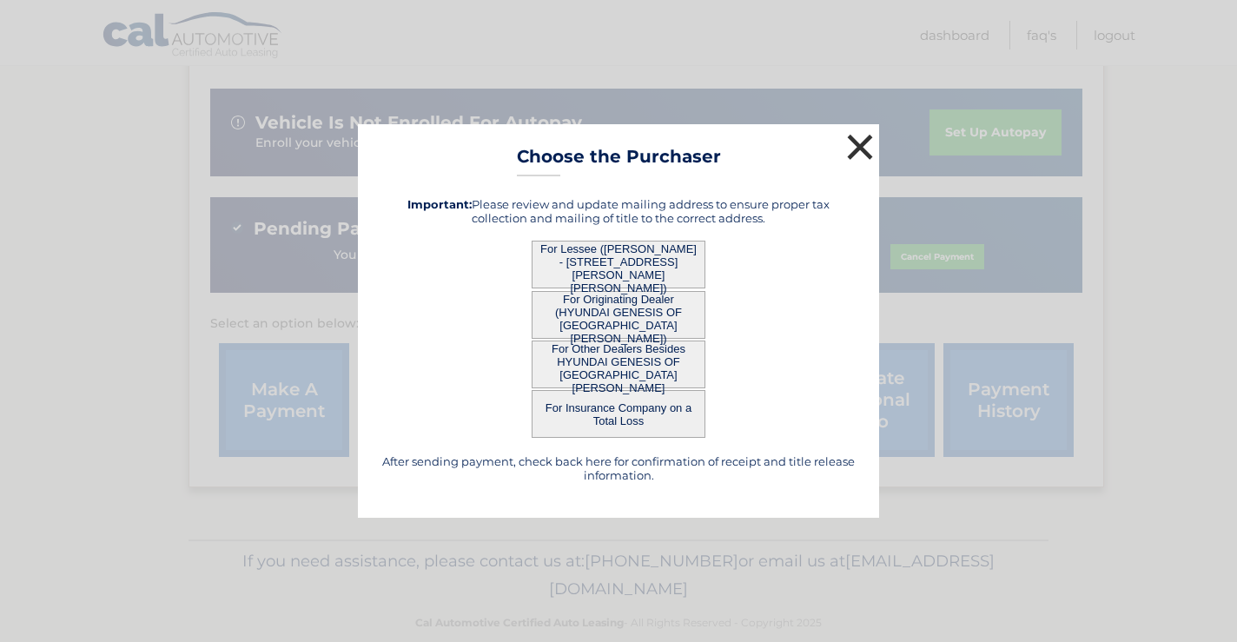
click at [858, 148] on button "×" at bounding box center [860, 146] width 35 height 35
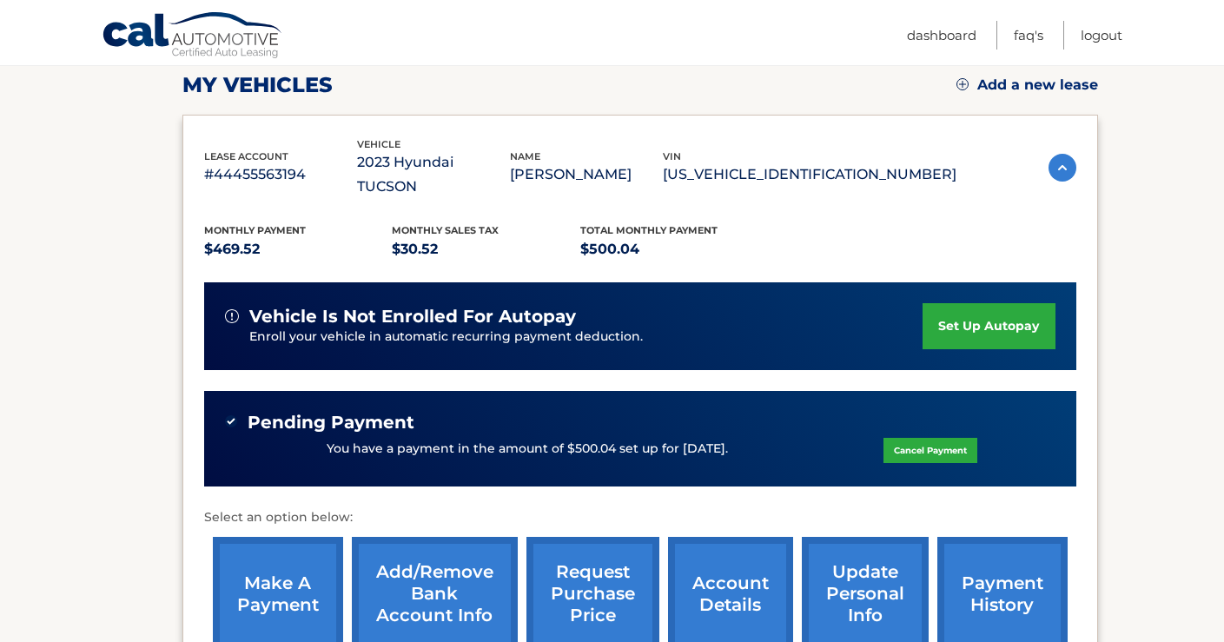
scroll to position [155, 0]
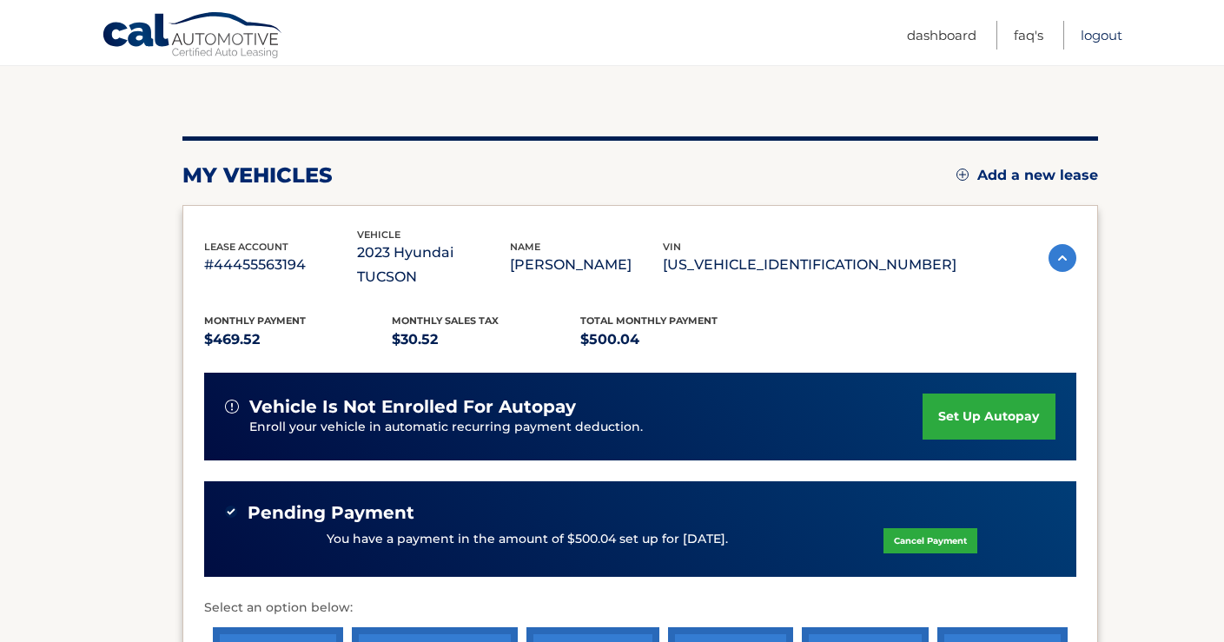
click at [1089, 36] on link "Logout" at bounding box center [1102, 35] width 42 height 29
